Goal: Task Accomplishment & Management: Use online tool/utility

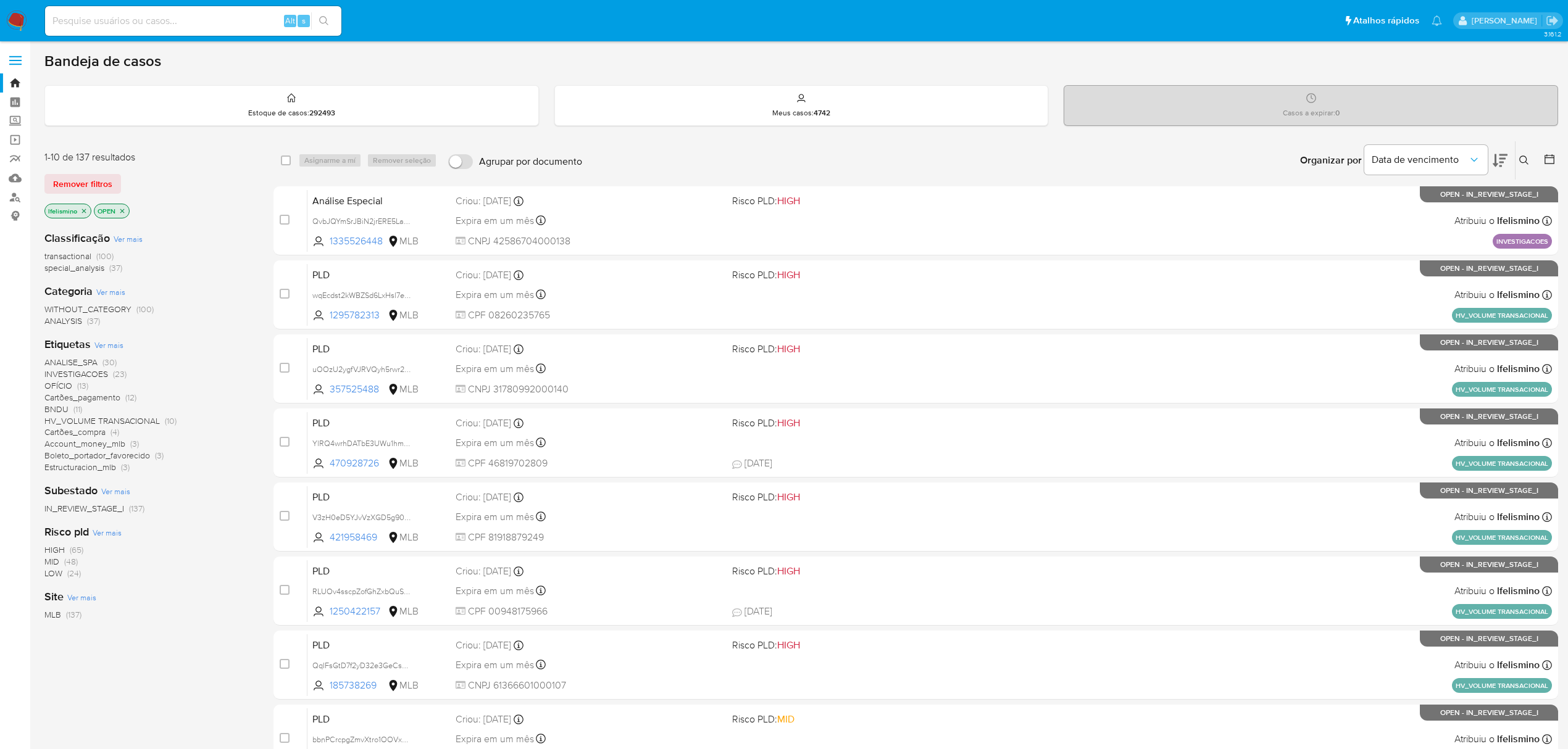
click at [203, 26] on input at bounding box center [193, 21] width 296 height 16
paste input "https://www.google.com/maps/@-21.1967313,-47.7775539,3a,81.6y,200.67h,104.52t/d…"
click at [316, 21] on button "search-icon" at bounding box center [324, 21] width 26 height 17
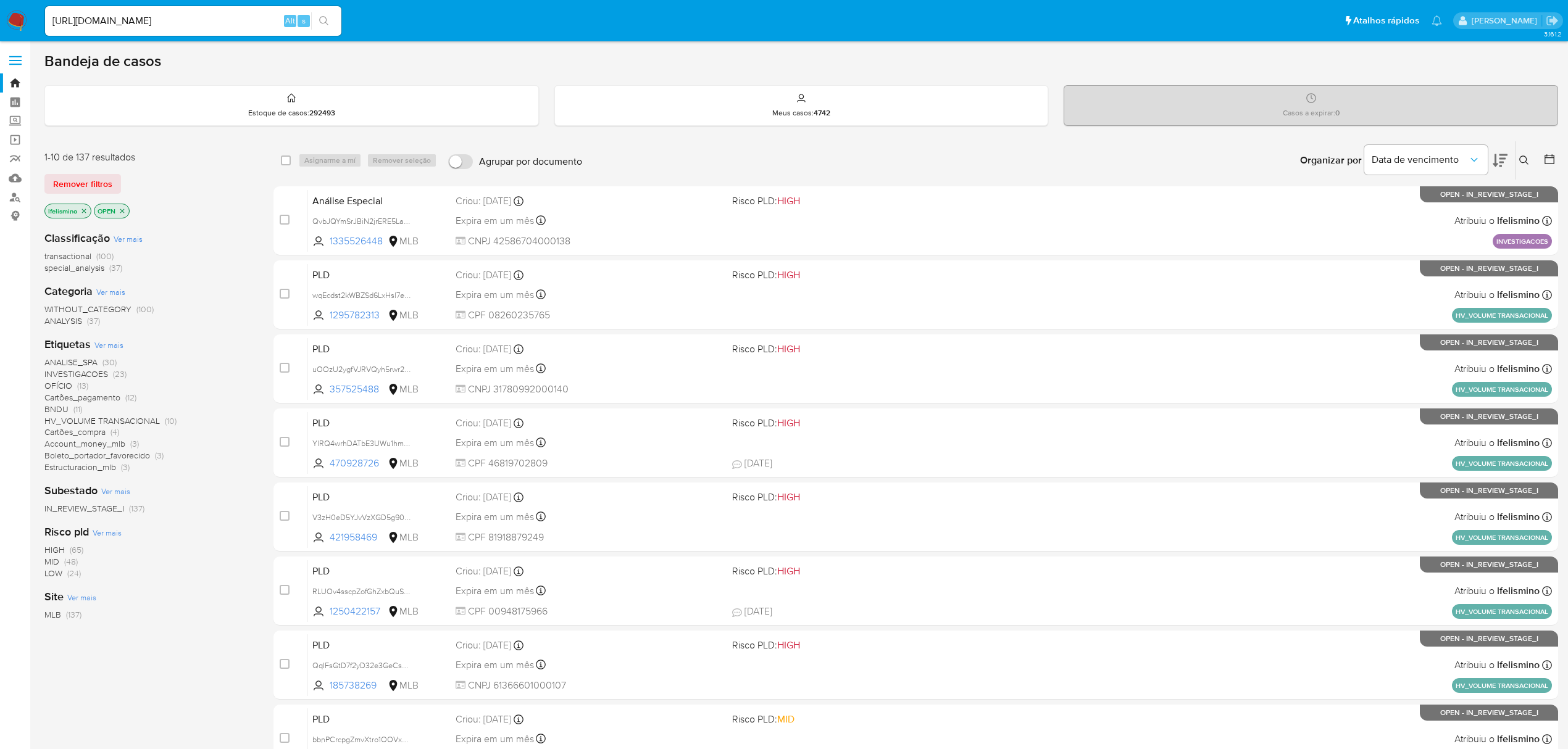
click at [206, 18] on input "https://www.google.com/maps/@-21.1967313,-47.7775539,3a,81.6y,200.67h,104.52t/d…" at bounding box center [193, 21] width 296 height 16
paste input "QvbJQYmSrJBiN2jrERE5La04"
type input "QvbJQYmSrJBiN2jrERE5La04"
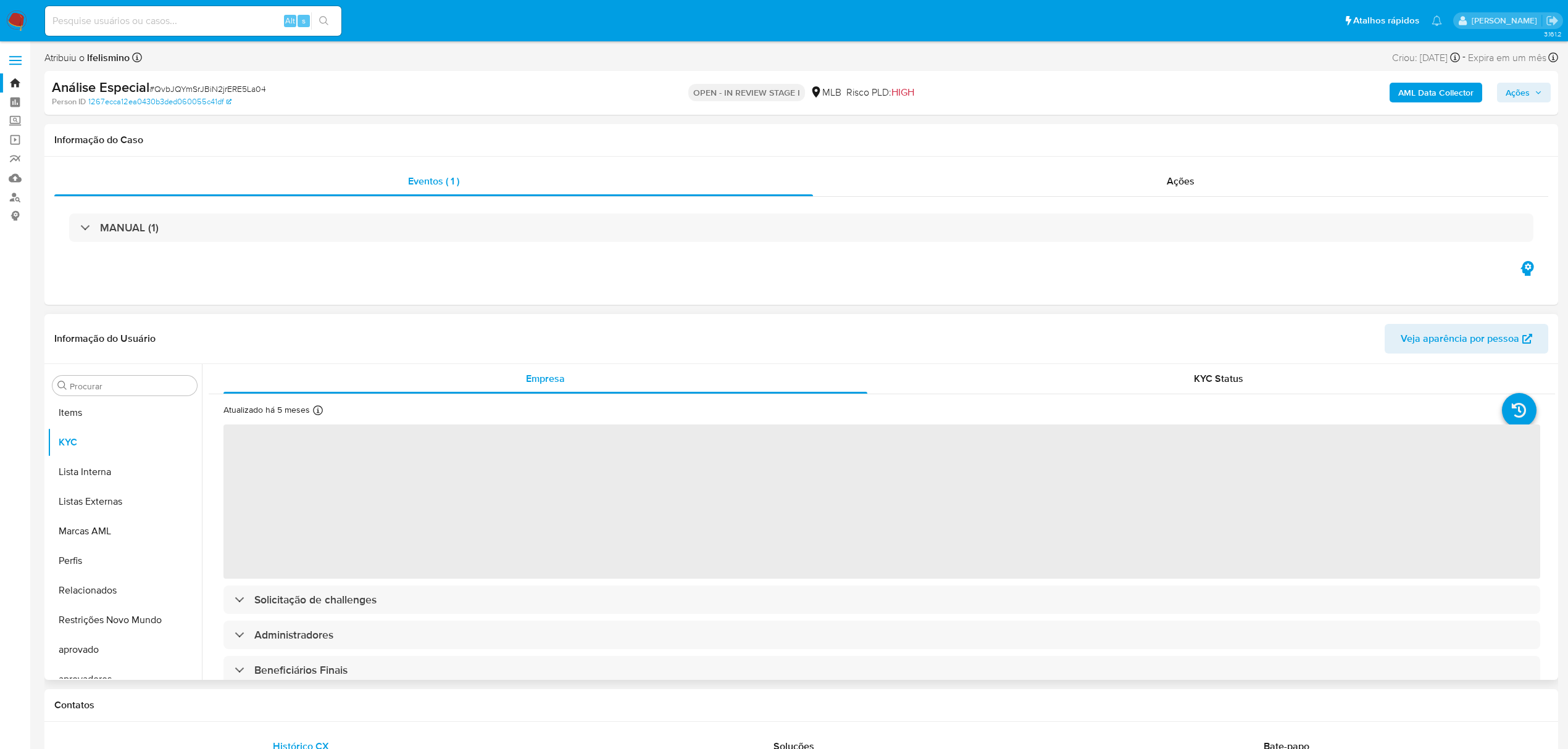
scroll to position [640, 0]
select select "10"
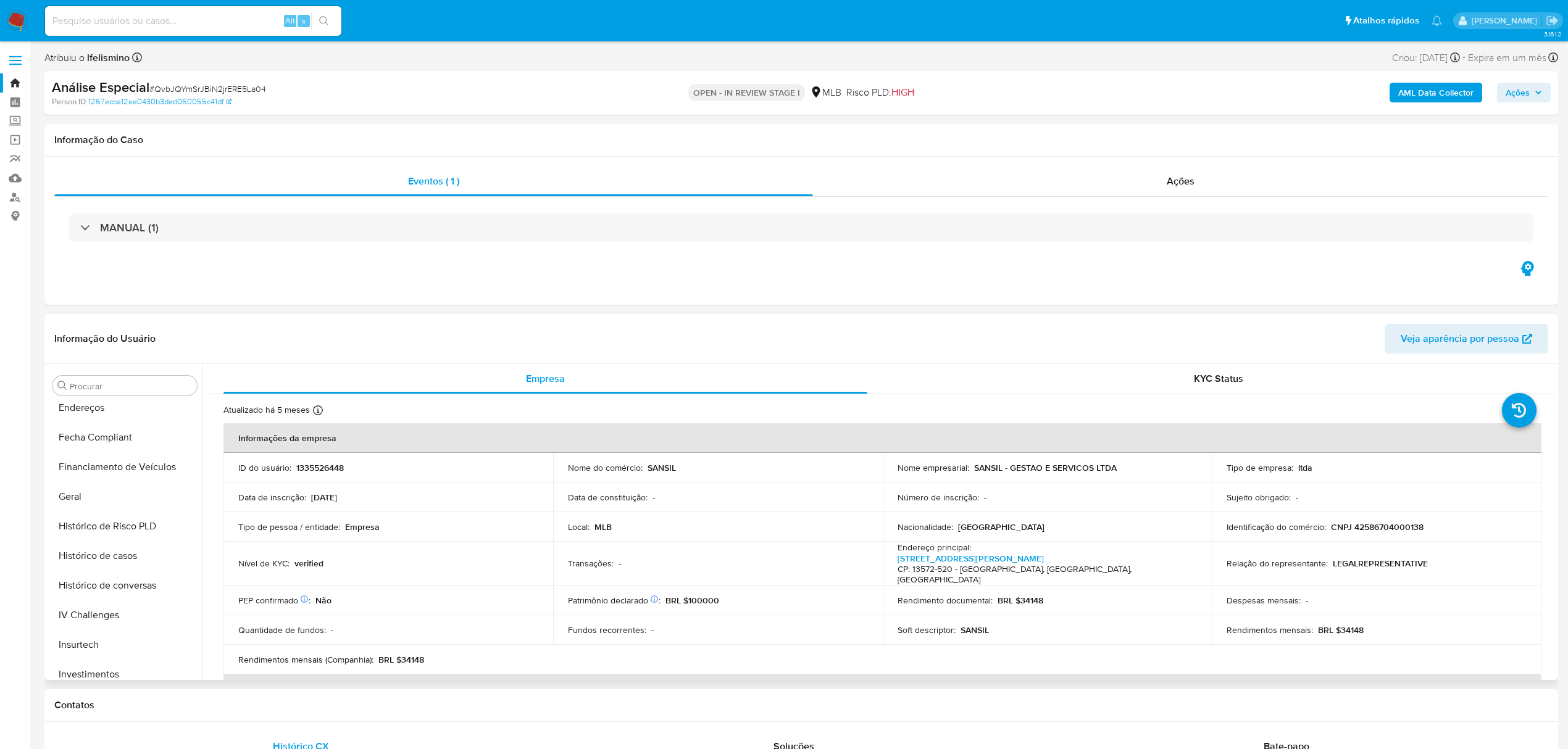
scroll to position [0, 0]
click at [121, 445] on button "Anexos" at bounding box center [120, 445] width 144 height 30
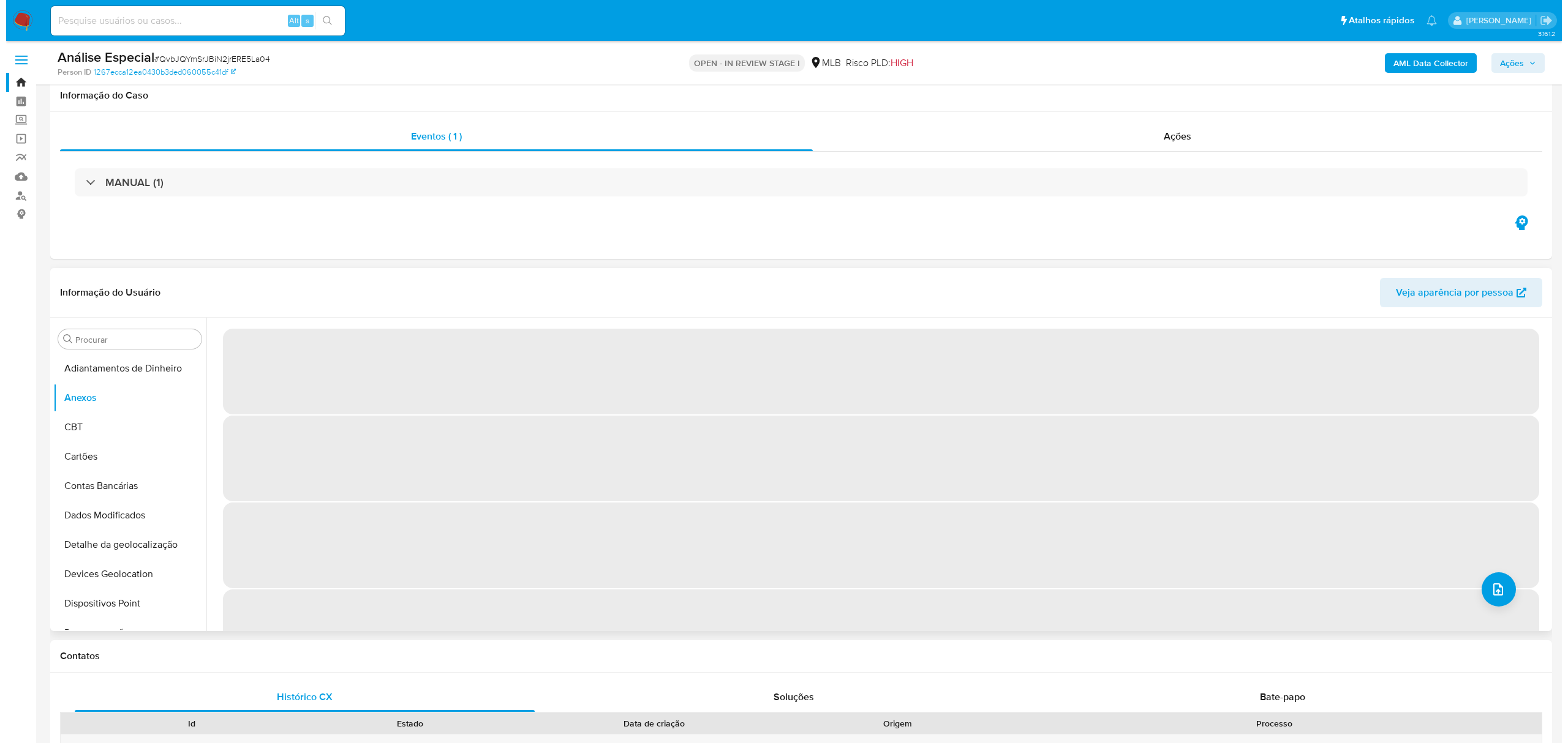
scroll to position [81, 0]
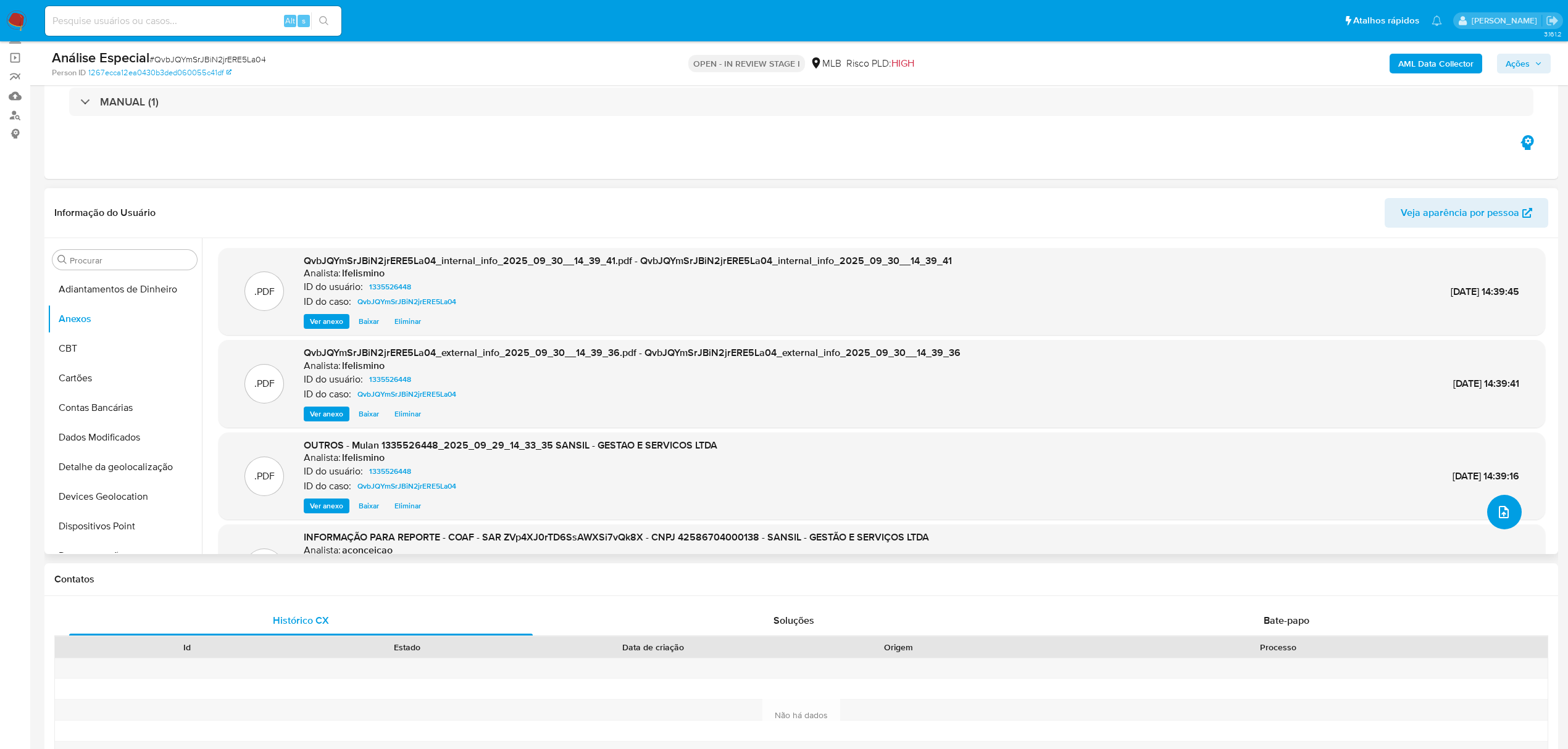
click at [1502, 509] on icon "upload-file" at bounding box center [1504, 512] width 10 height 12
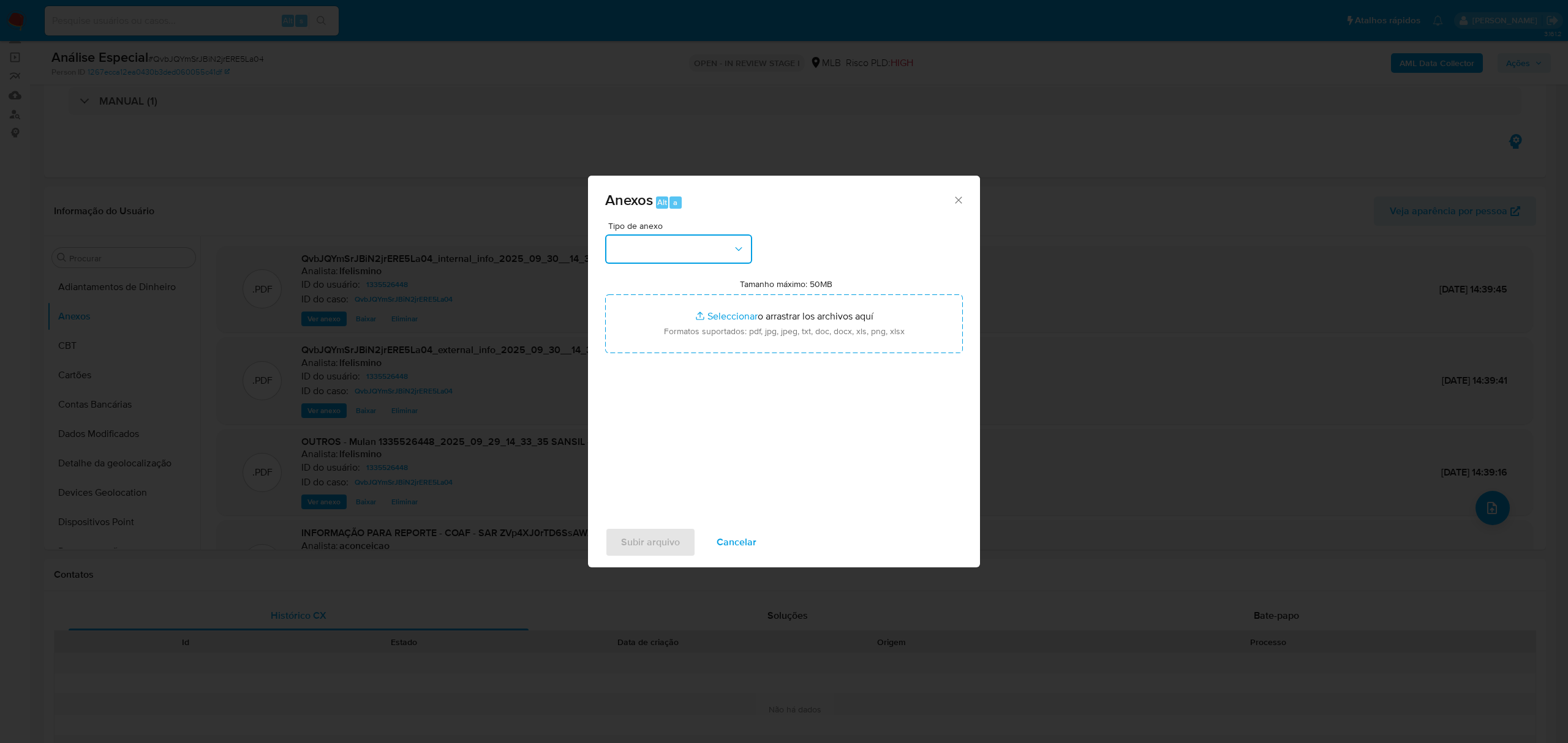
click at [655, 253] on button "button" at bounding box center [679, 249] width 147 height 29
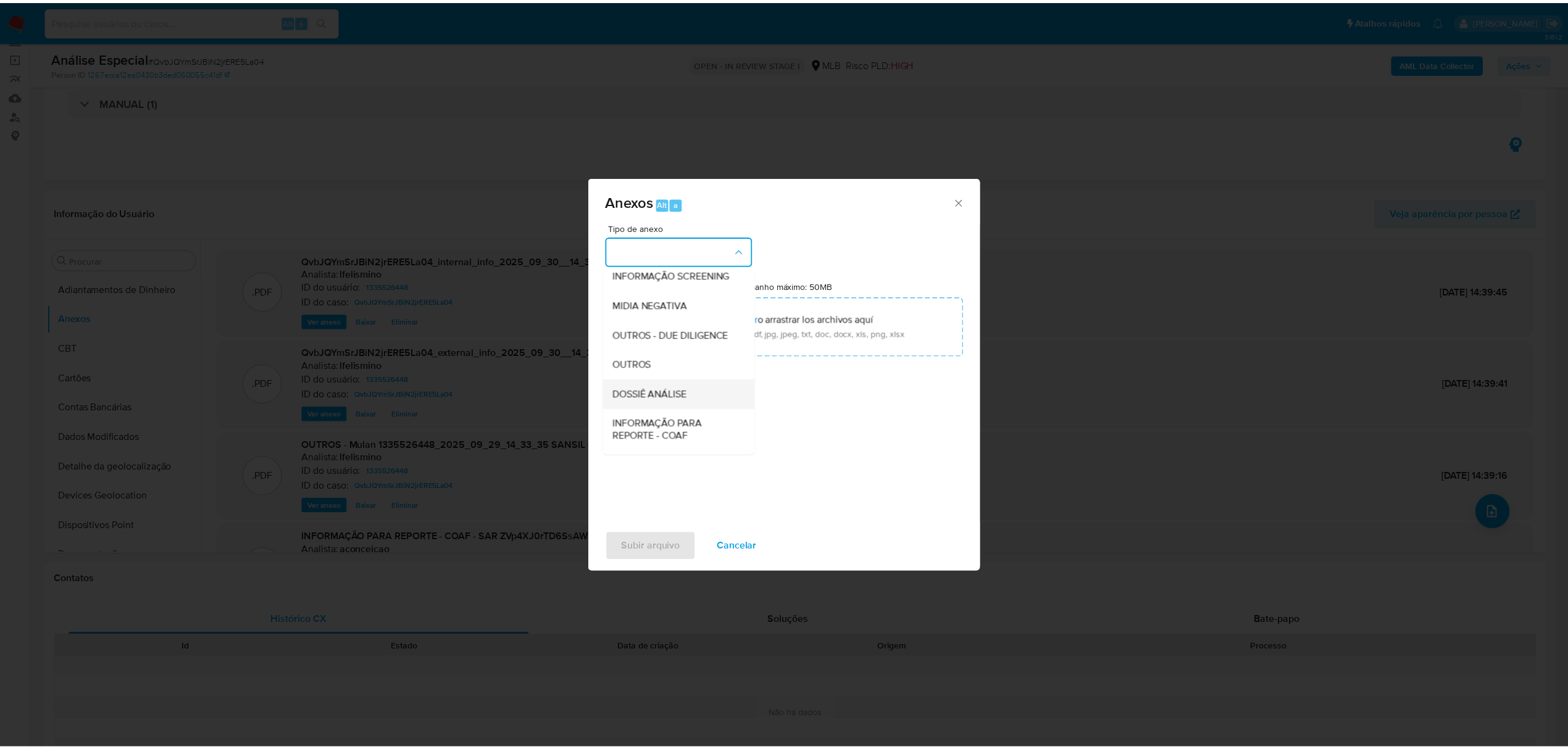
scroll to position [190, 0]
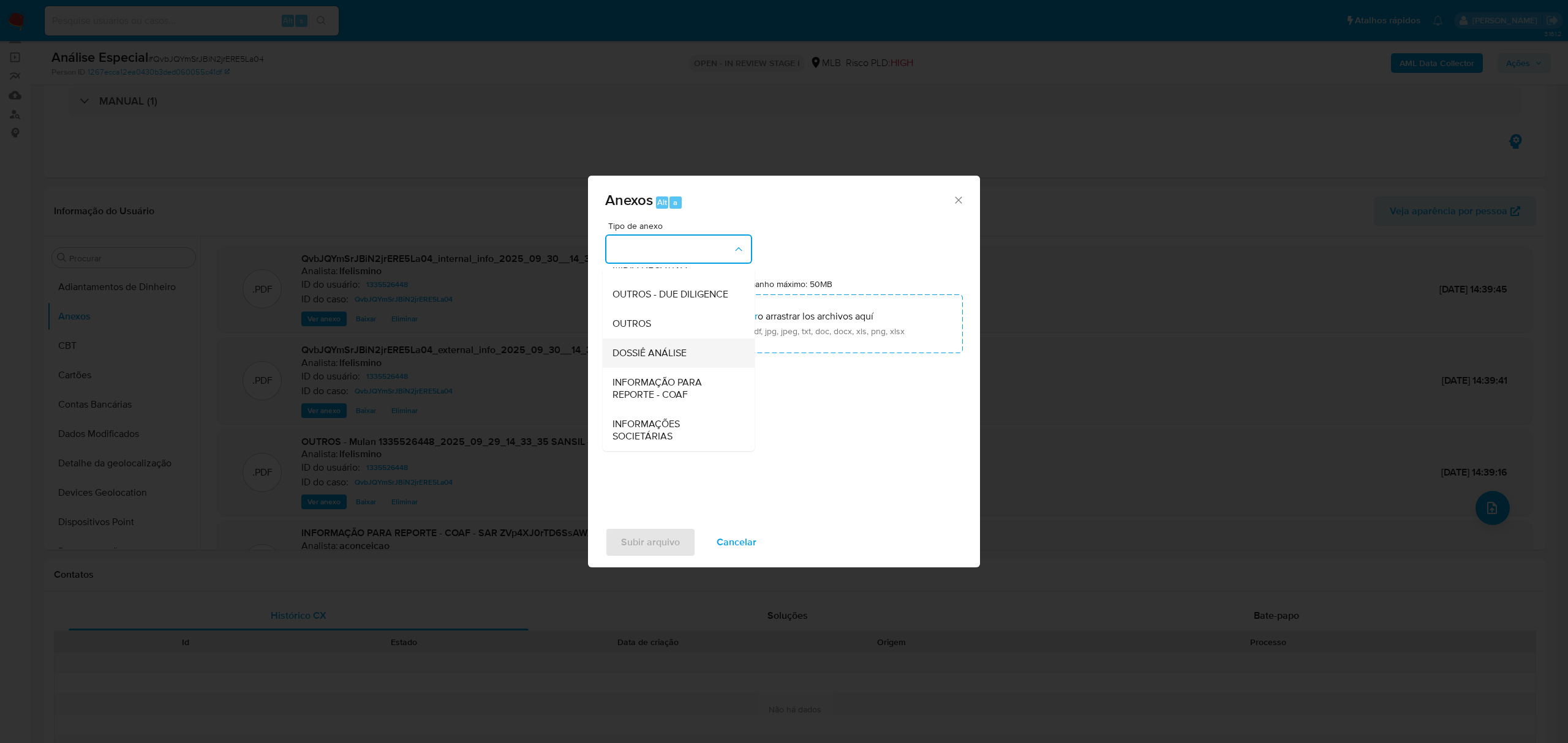
click at [689, 357] on div "DOSSIÊ ANÁLISE" at bounding box center [675, 353] width 125 height 29
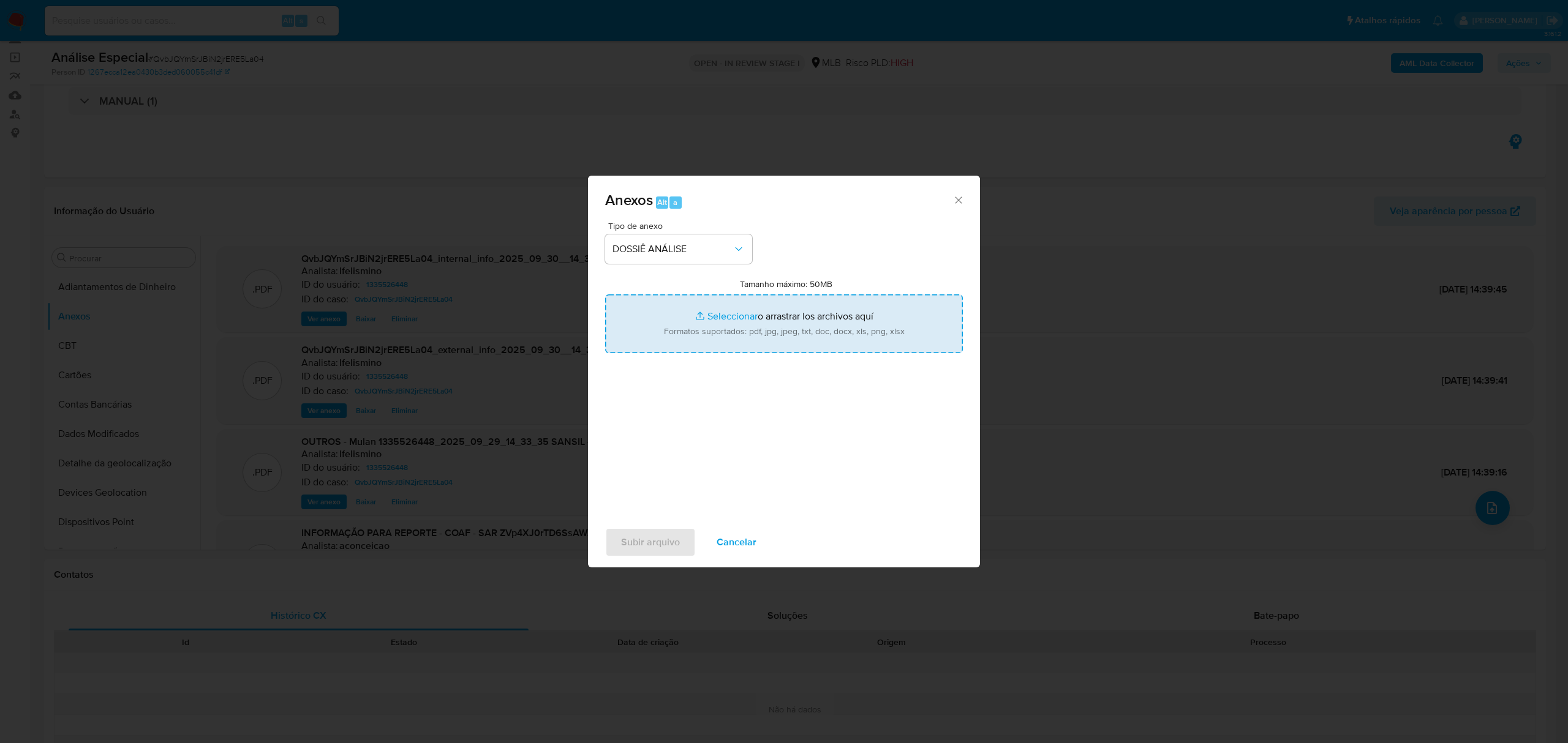
type input "C:\fakepath\2.º SAR - CNPJ 42586704000138 - SANSIL - GESTÃO E SERVIÇOS LTDA.pdf"
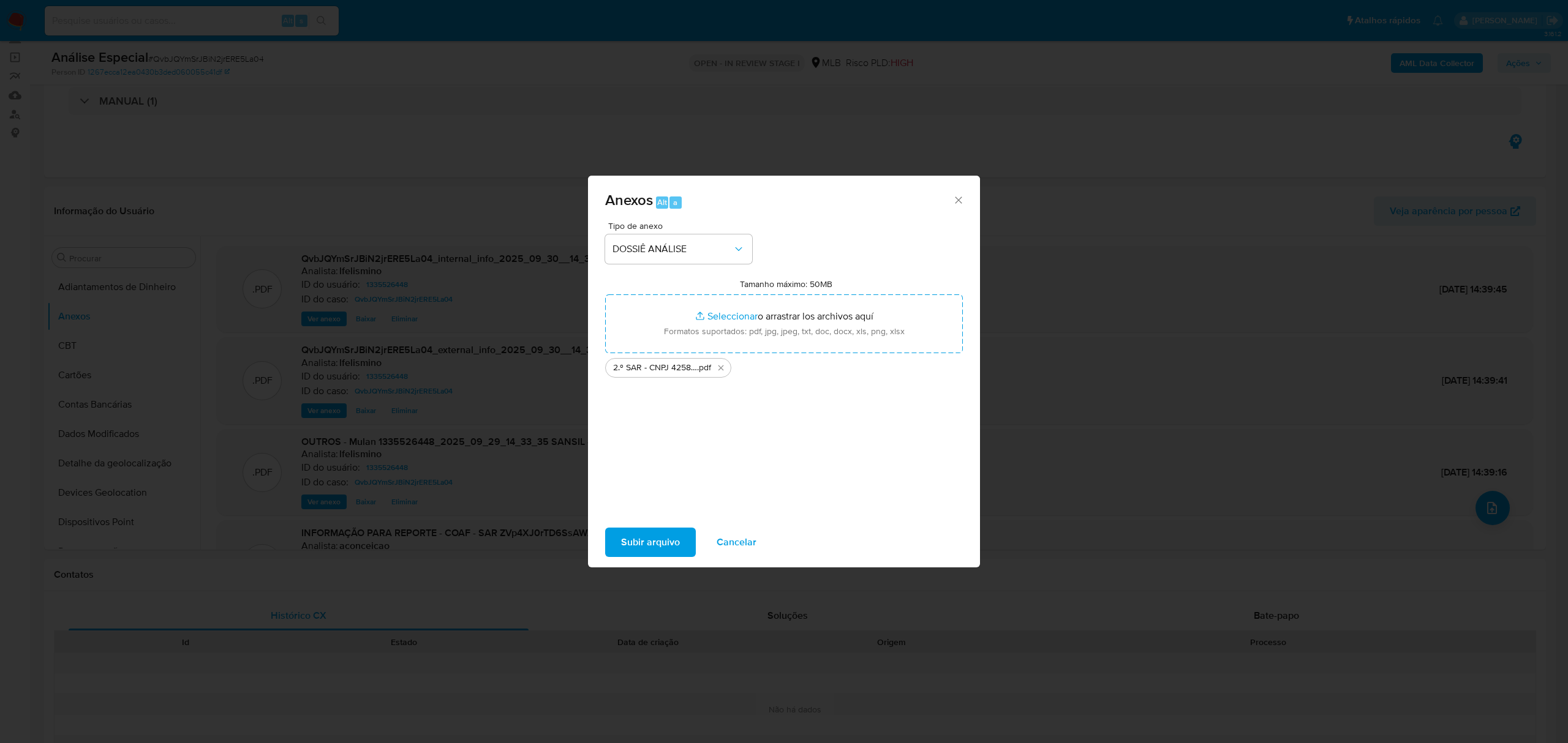
click at [662, 529] on span "Subir arquivo" at bounding box center [651, 542] width 59 height 27
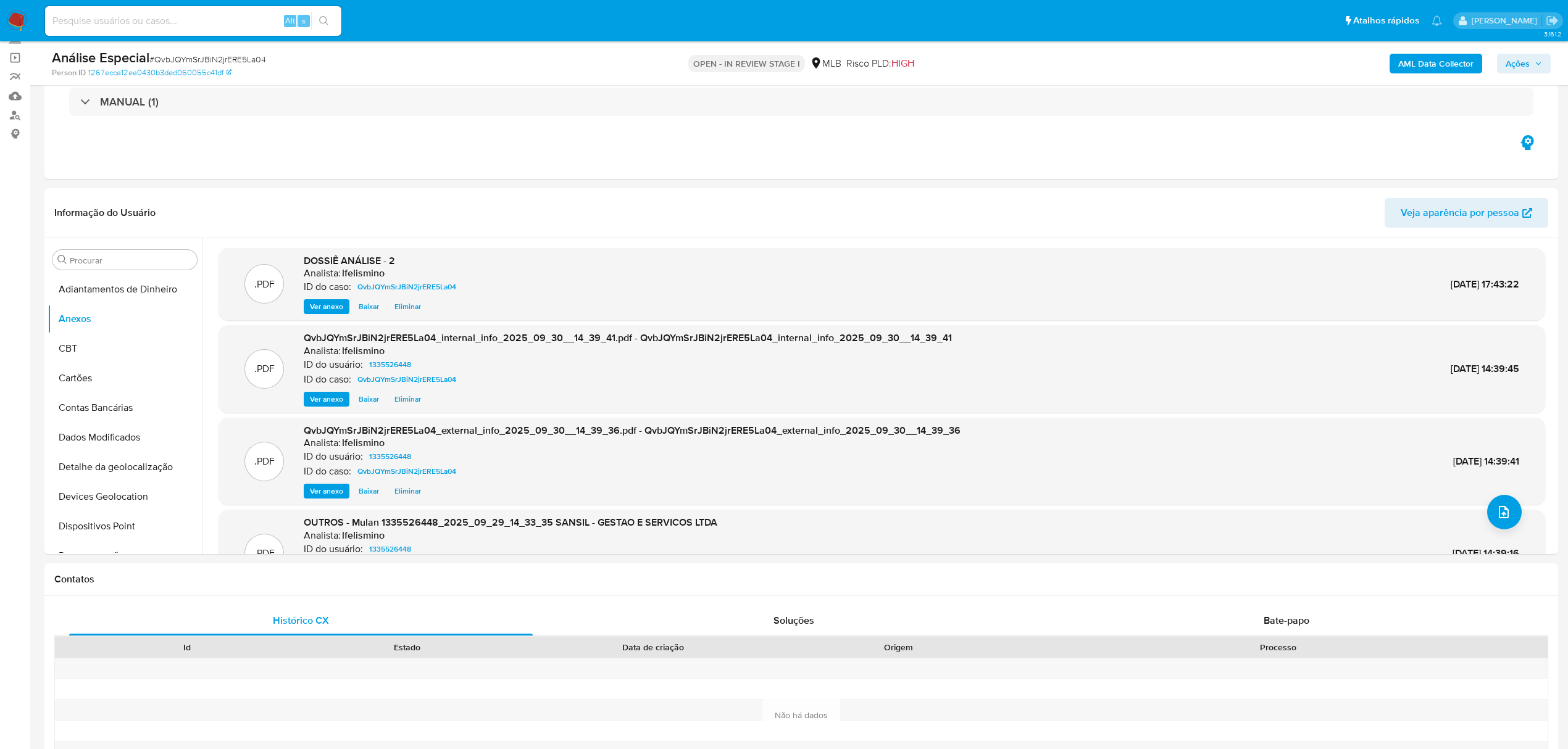
click at [1512, 55] on span "Ações" at bounding box center [1518, 63] width 24 height 19
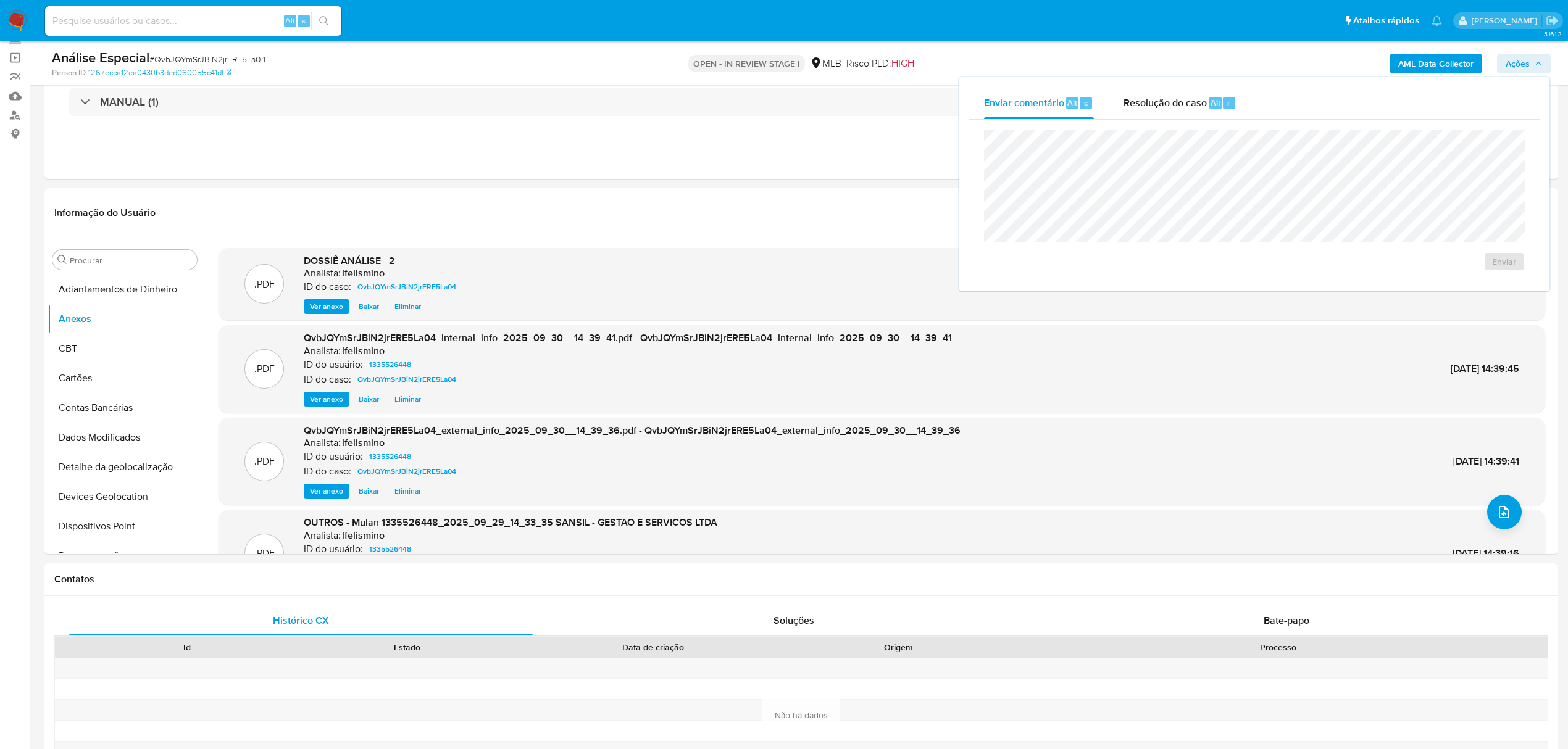
drag, startPoint x: 1180, startPoint y: 106, endPoint x: 1176, endPoint y: 125, distance: 19.4
click at [1178, 106] on span "Resolução do caso" at bounding box center [1165, 101] width 83 height 14
click at [1164, 177] on textarea at bounding box center [1254, 195] width 539 height 99
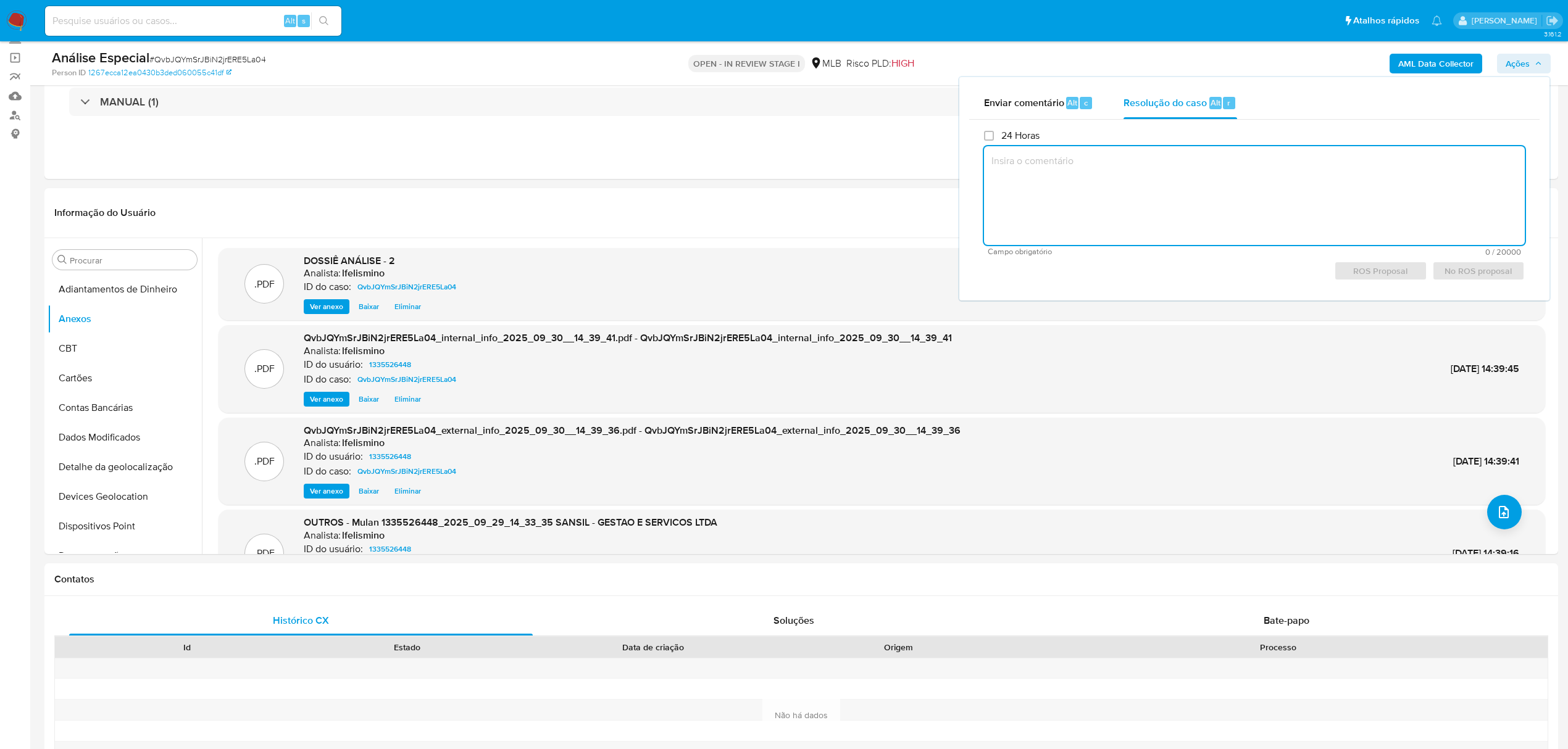
paste textarea "Fatos relevantes concluídos pelo analista: Movimentação em conta e vendas prese…"
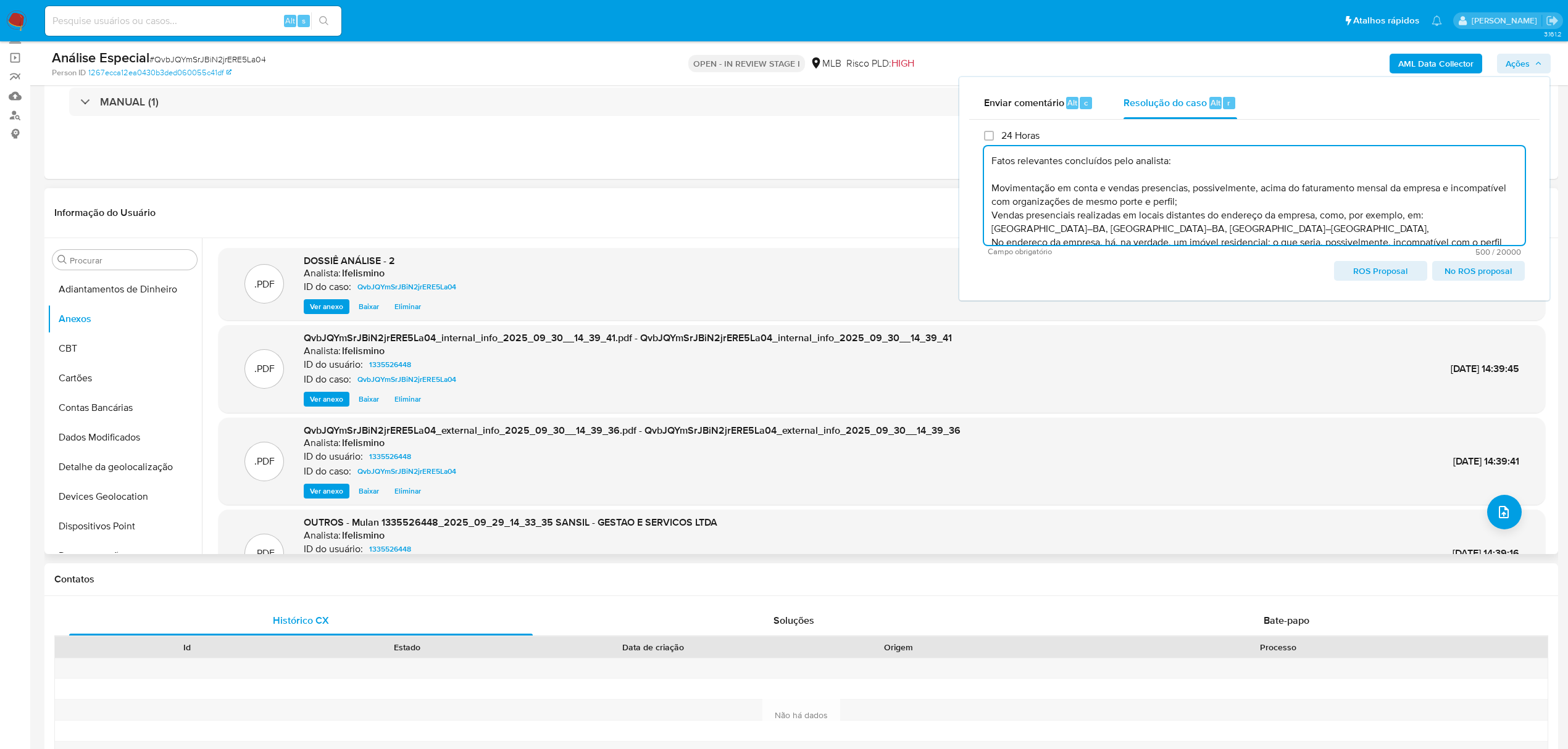
scroll to position [45, 0]
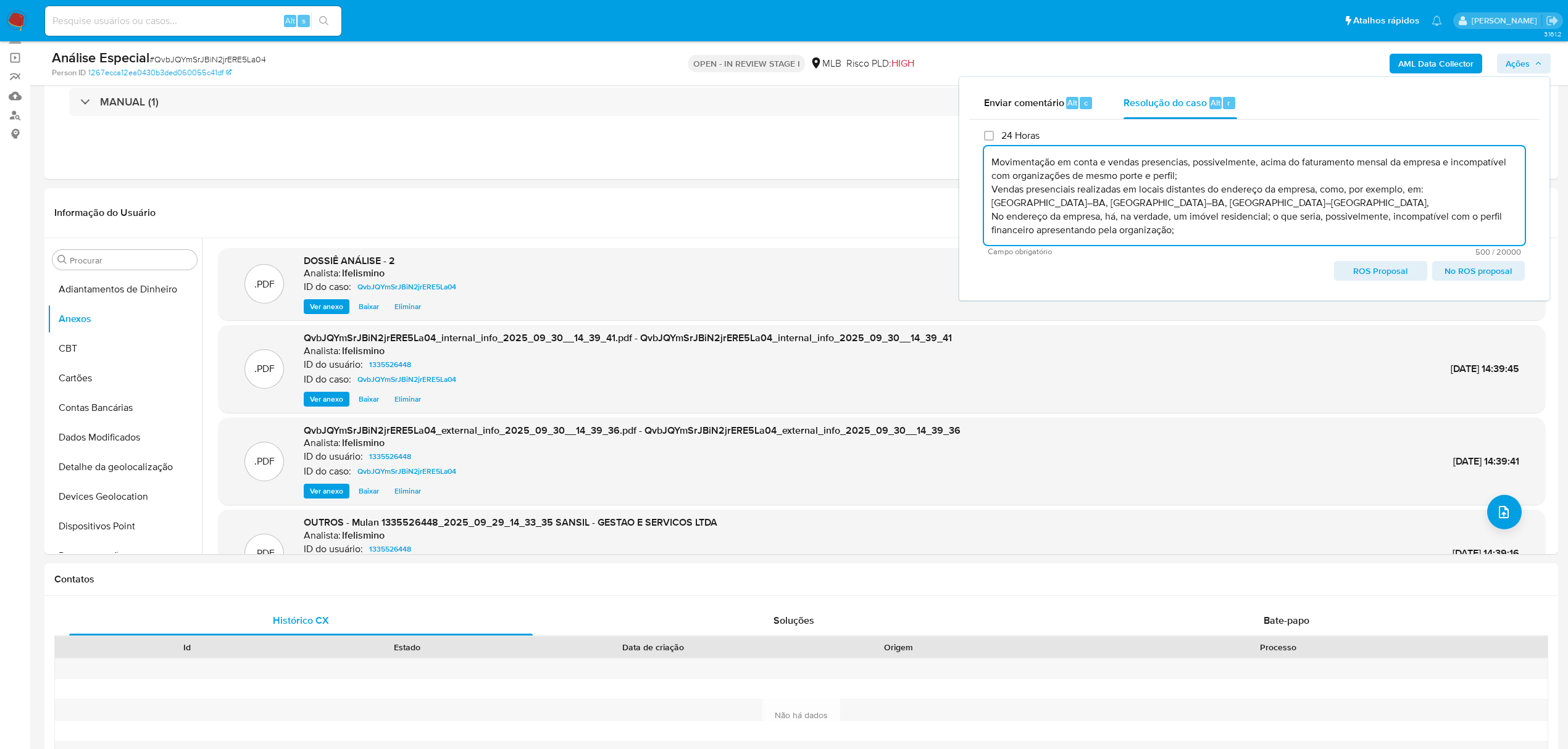
click at [1386, 265] on span "ROS Proposal" at bounding box center [1380, 271] width 75 height 17
type textarea "Fatos relevantes concluídos pelo analista: Movimentação em conta e vendas prese…"
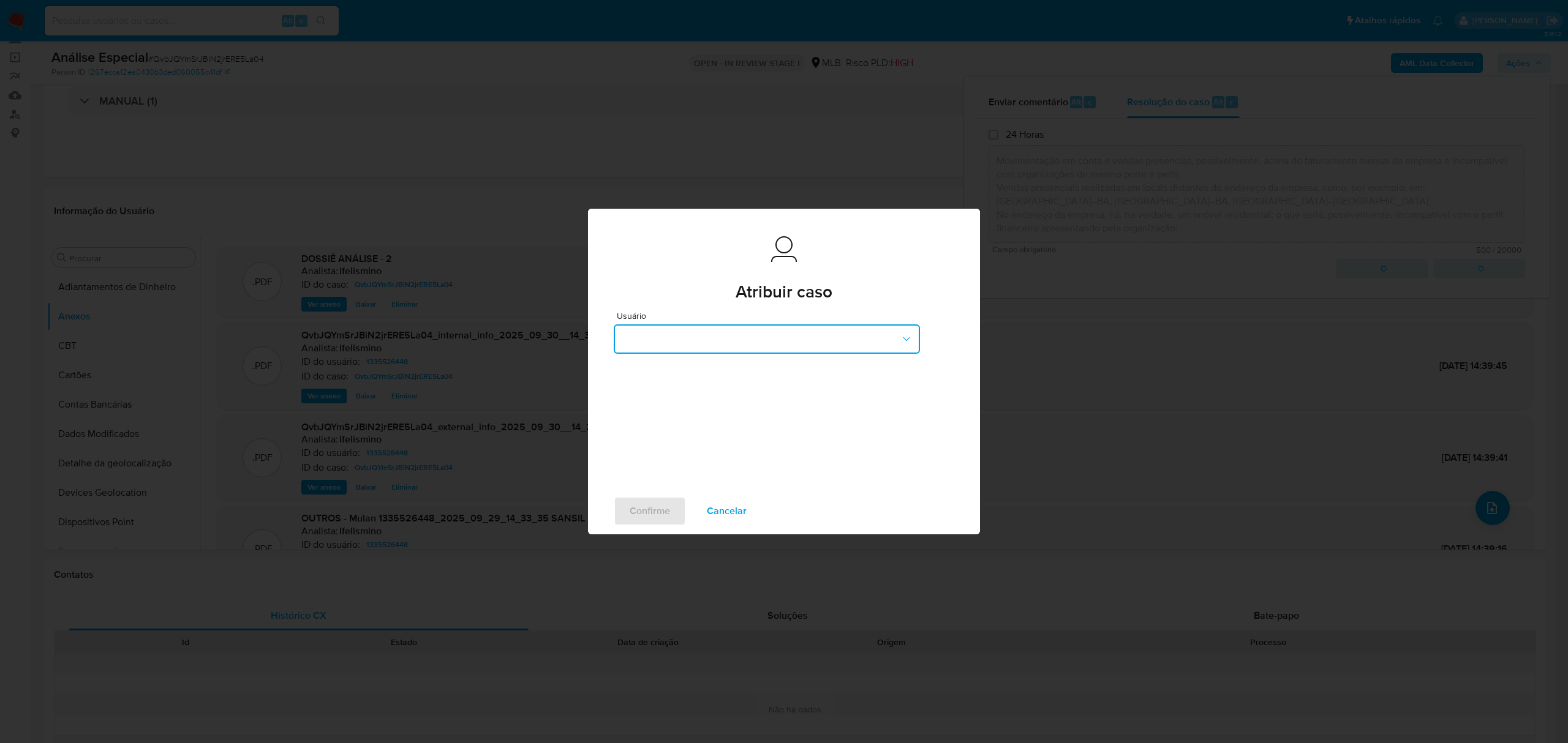
click at [772, 335] on button "button" at bounding box center [767, 339] width 306 height 29
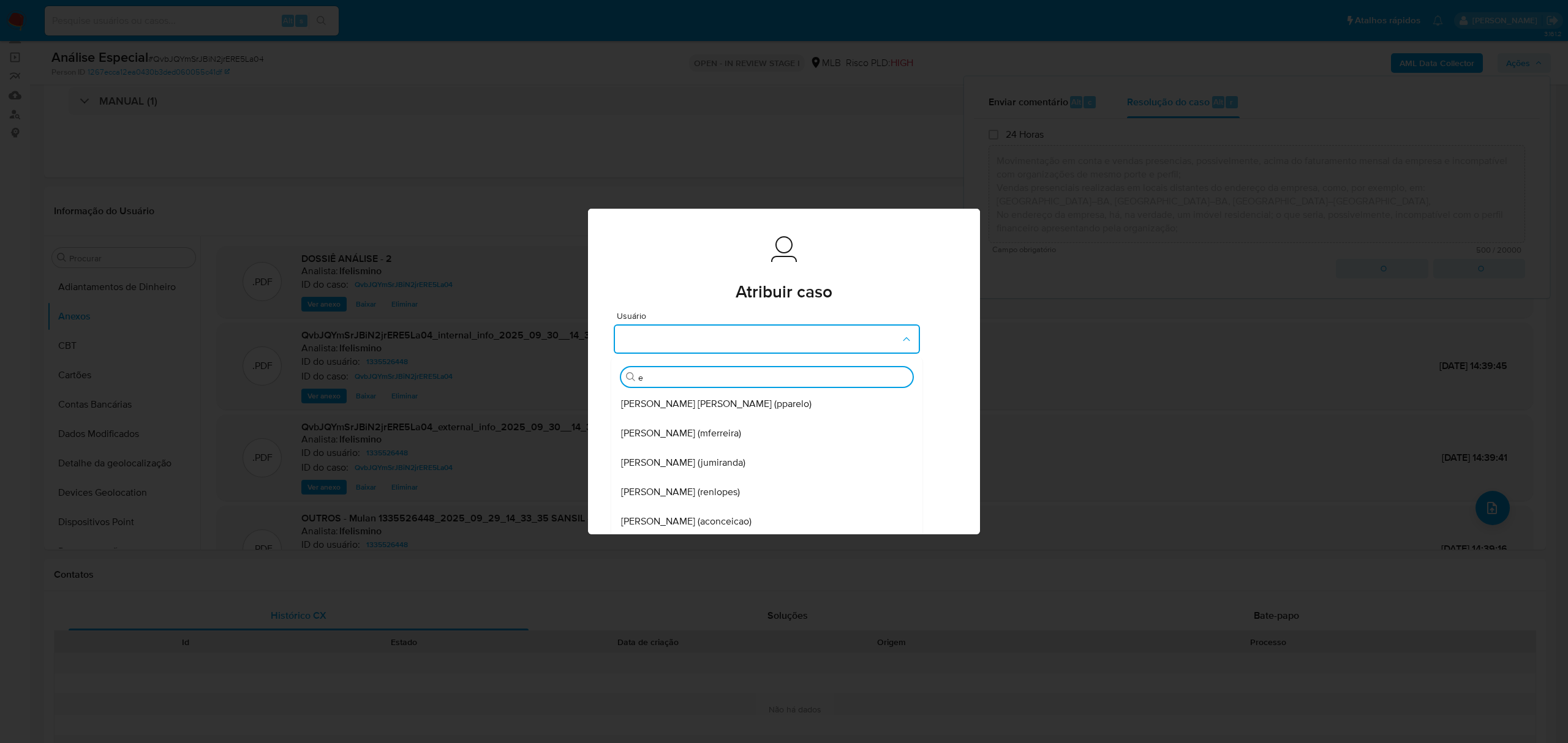
type input "ed"
click at [679, 408] on span "Eduardo Mendonca Dutra (edmendonca)" at bounding box center [690, 404] width 138 height 12
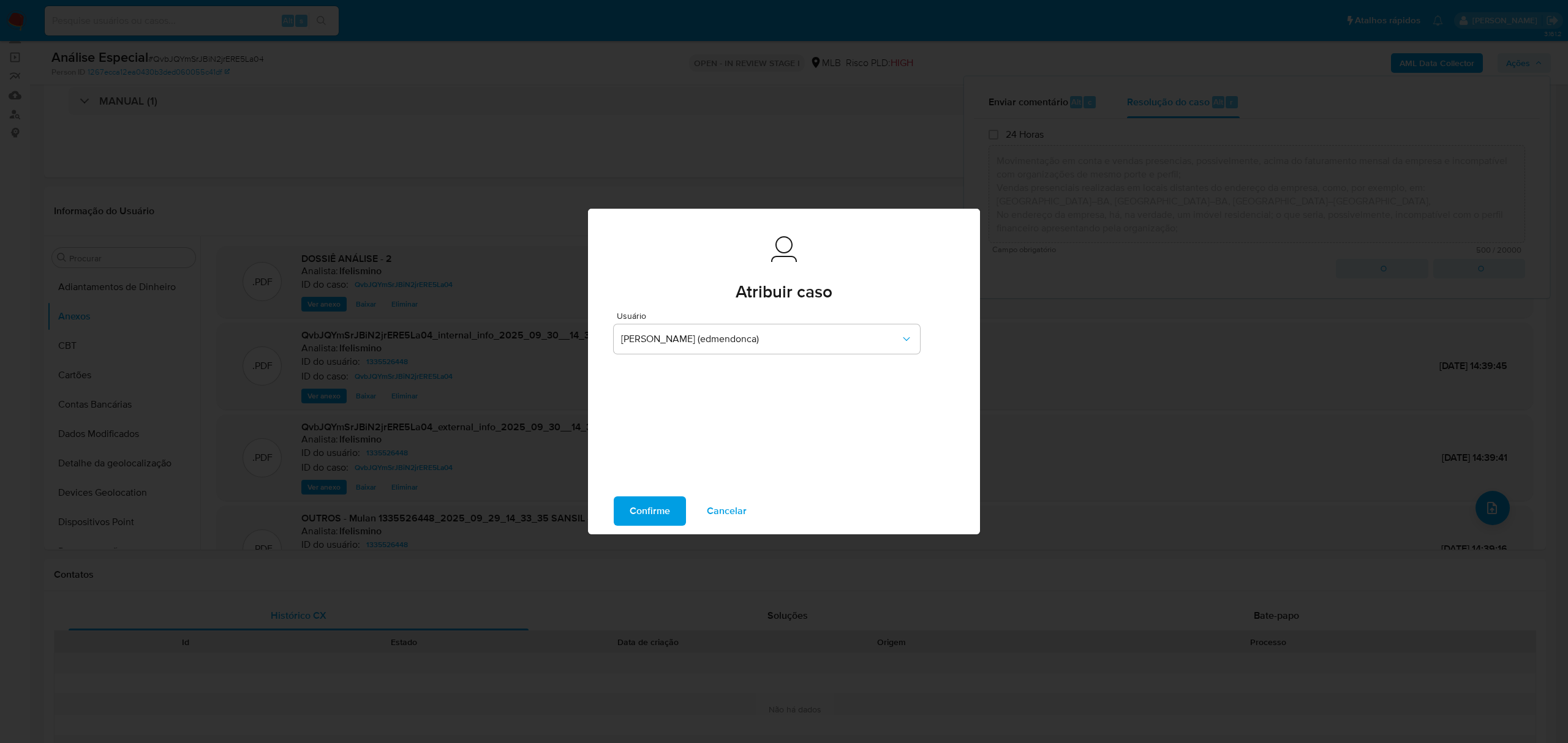
click at [663, 514] on span "Confirme" at bounding box center [649, 511] width 41 height 27
type textarea "Fatos relevantes concluídos pelo analista: Movimentação em conta e vendas prese…"
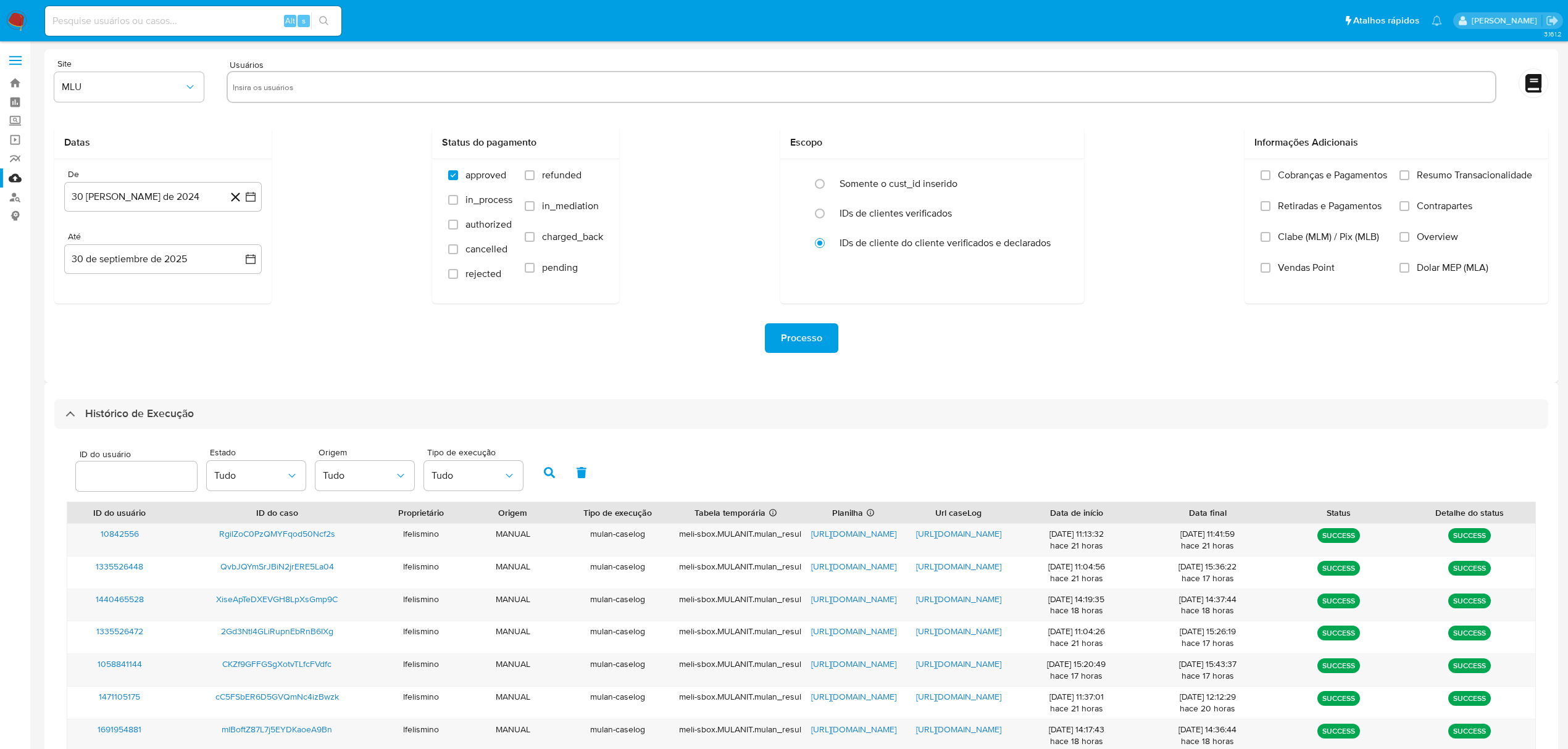
select select "10"
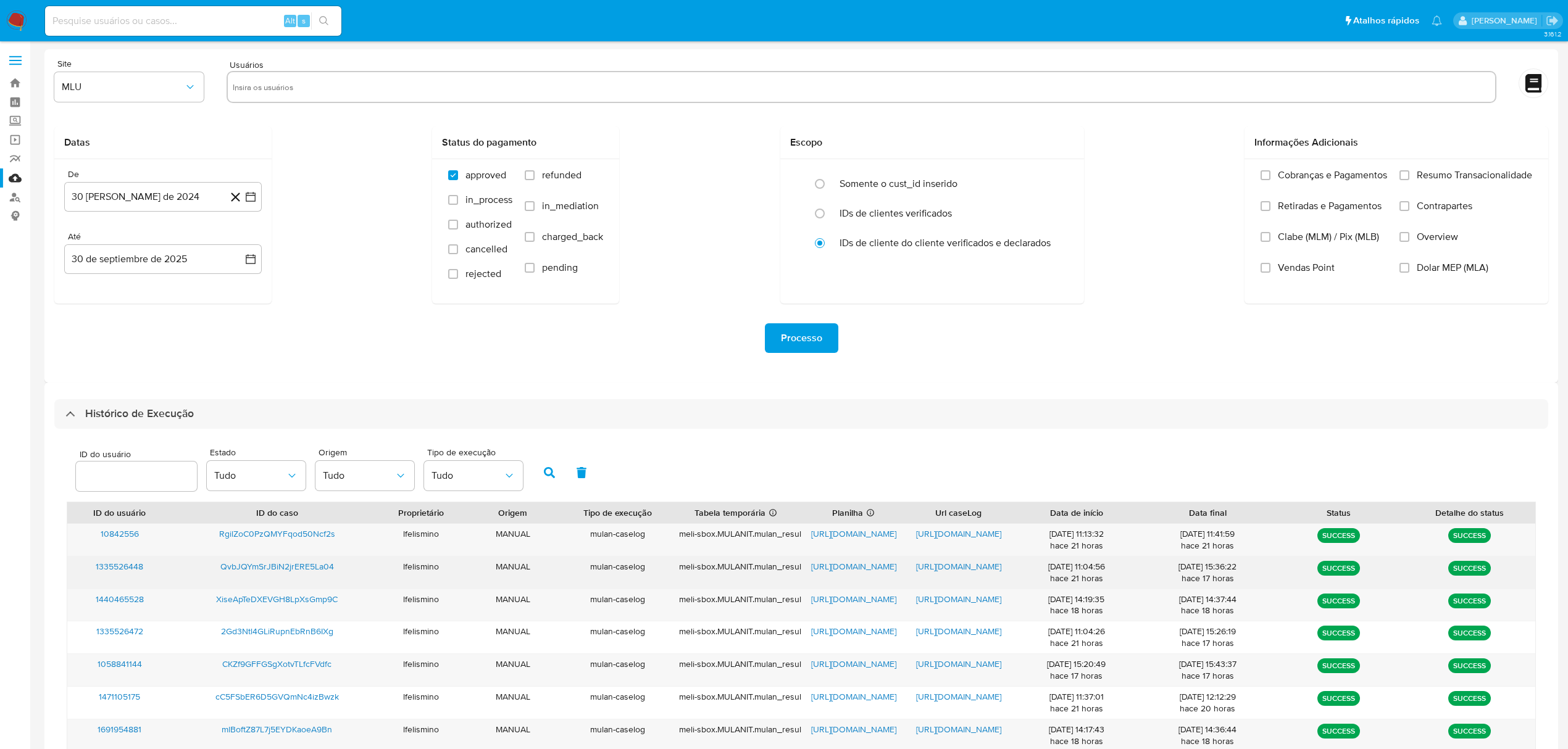
click at [990, 566] on span "https://docs.google.com/document/d/1Gd0EYDyScvES4JYJYqonKjFtedwr2JacRn9ackHtbIw…" at bounding box center [958, 566] width 85 height 12
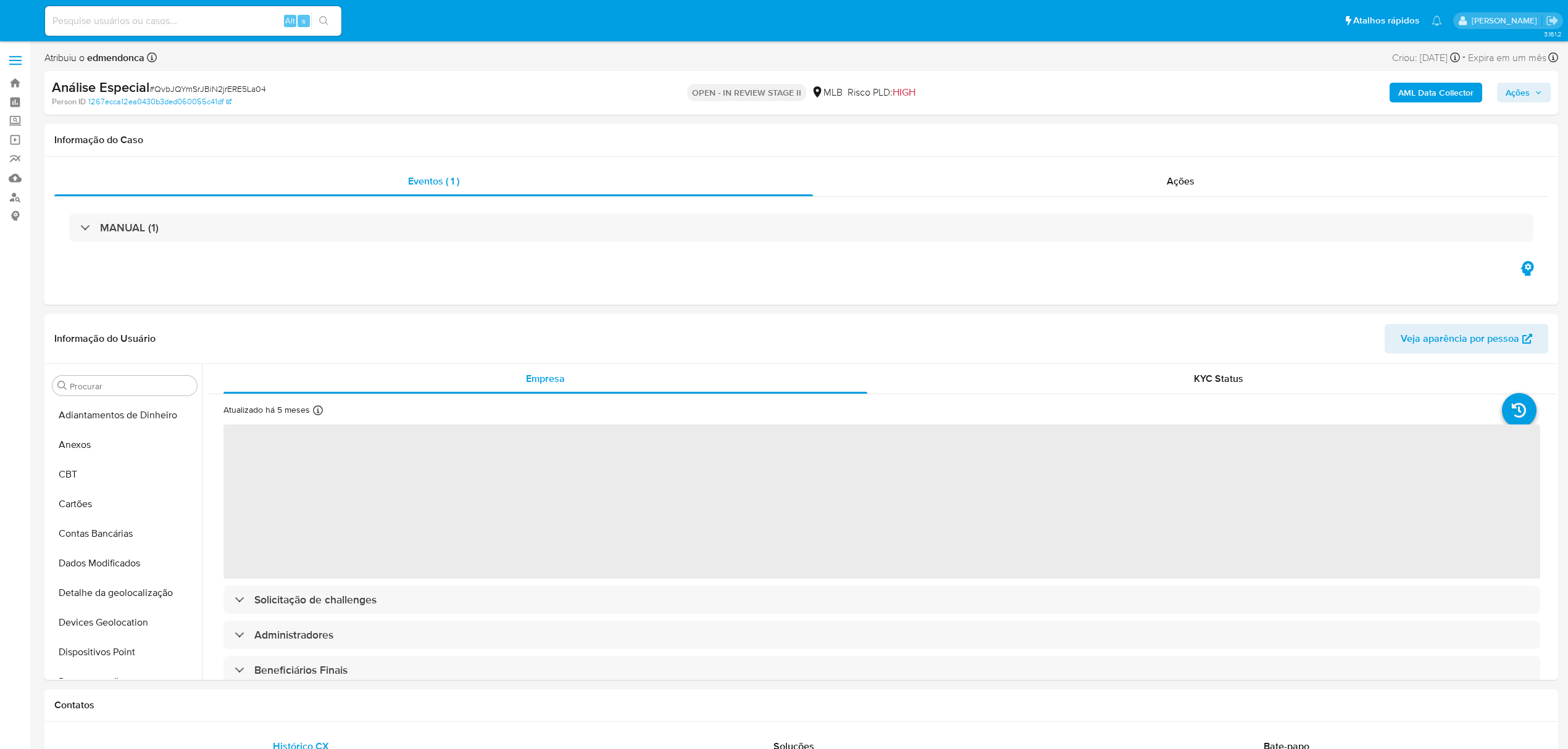
select select "10"
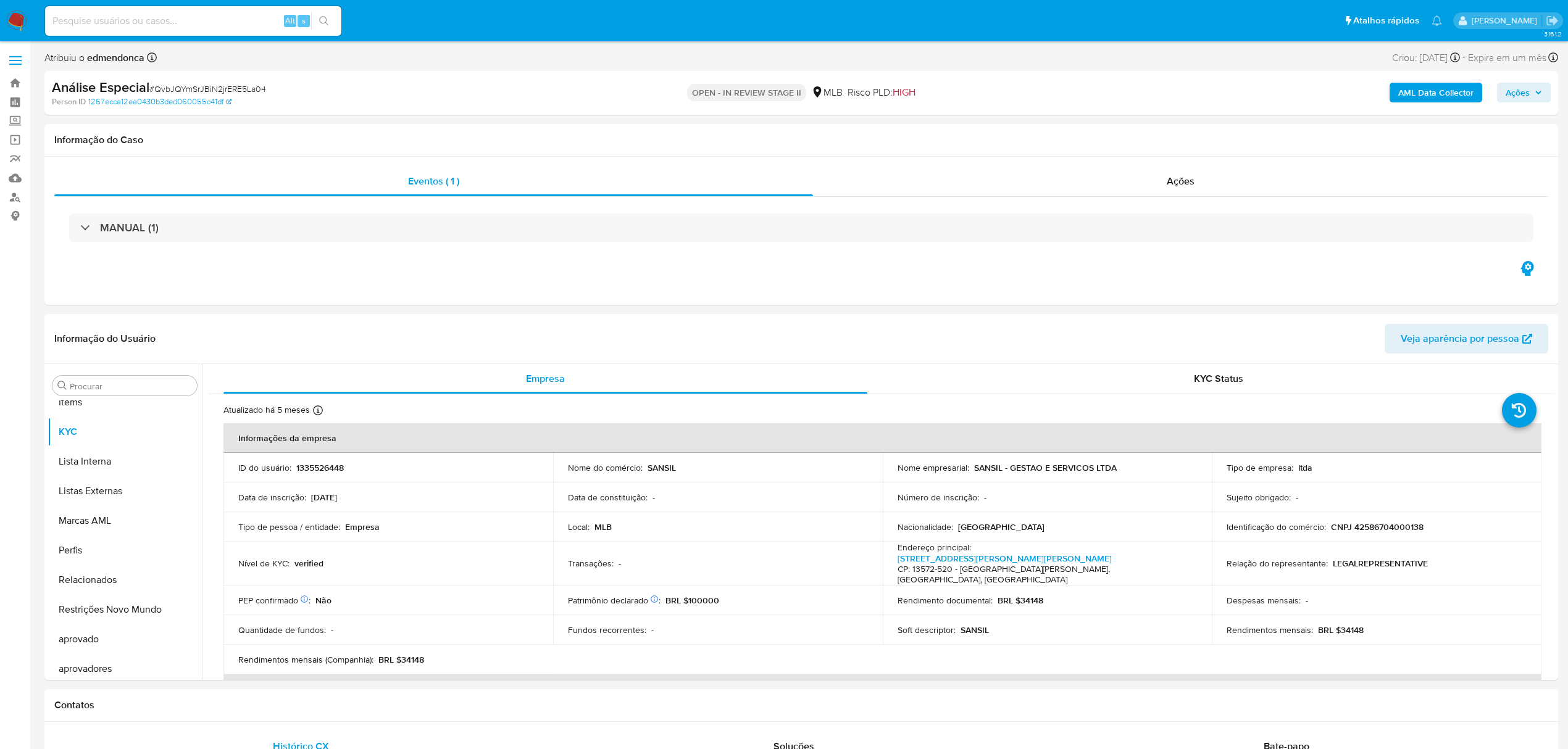
scroll to position [640, 0]
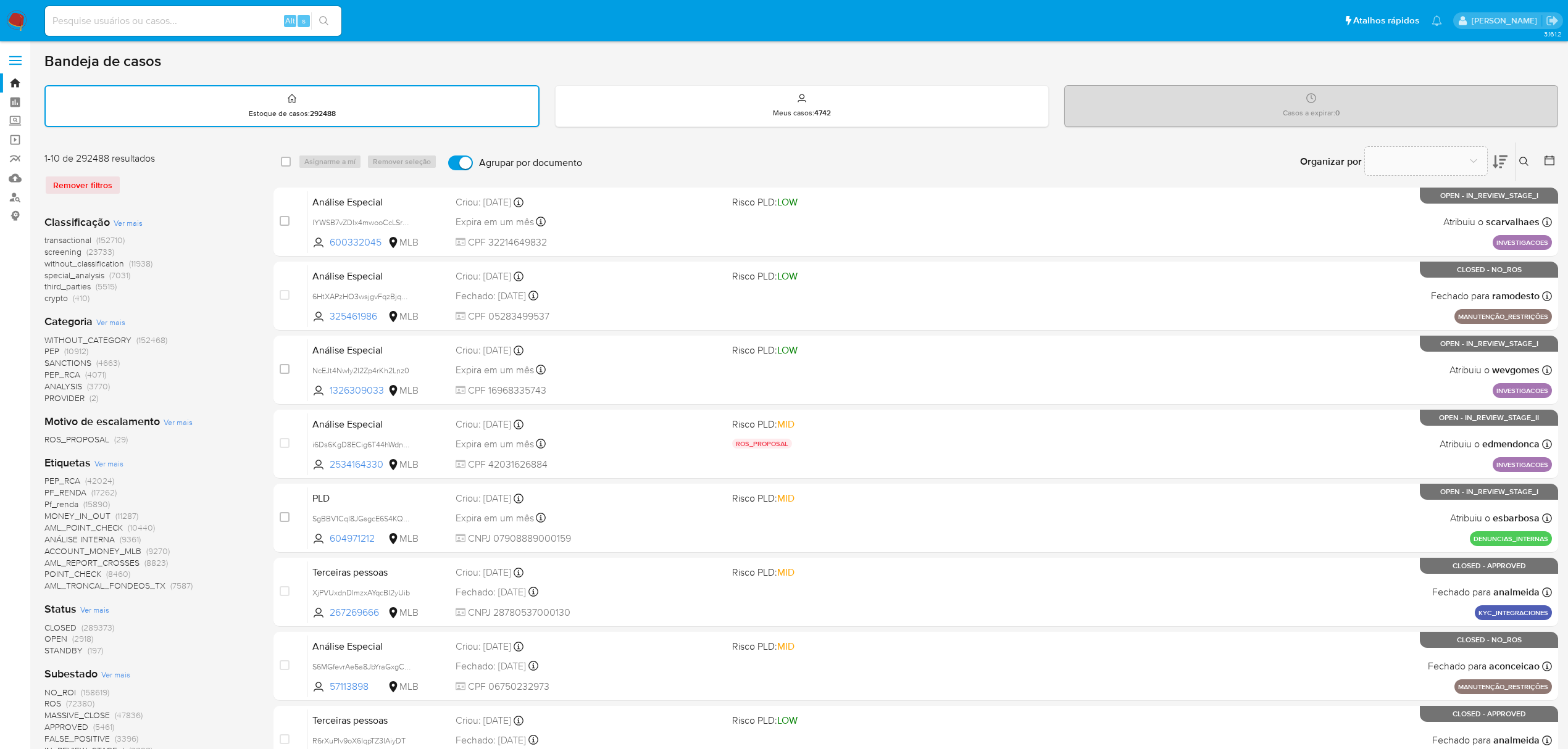
click at [17, 17] on img at bounding box center [16, 21] width 21 height 21
